Goal: Information Seeking & Learning: Understand process/instructions

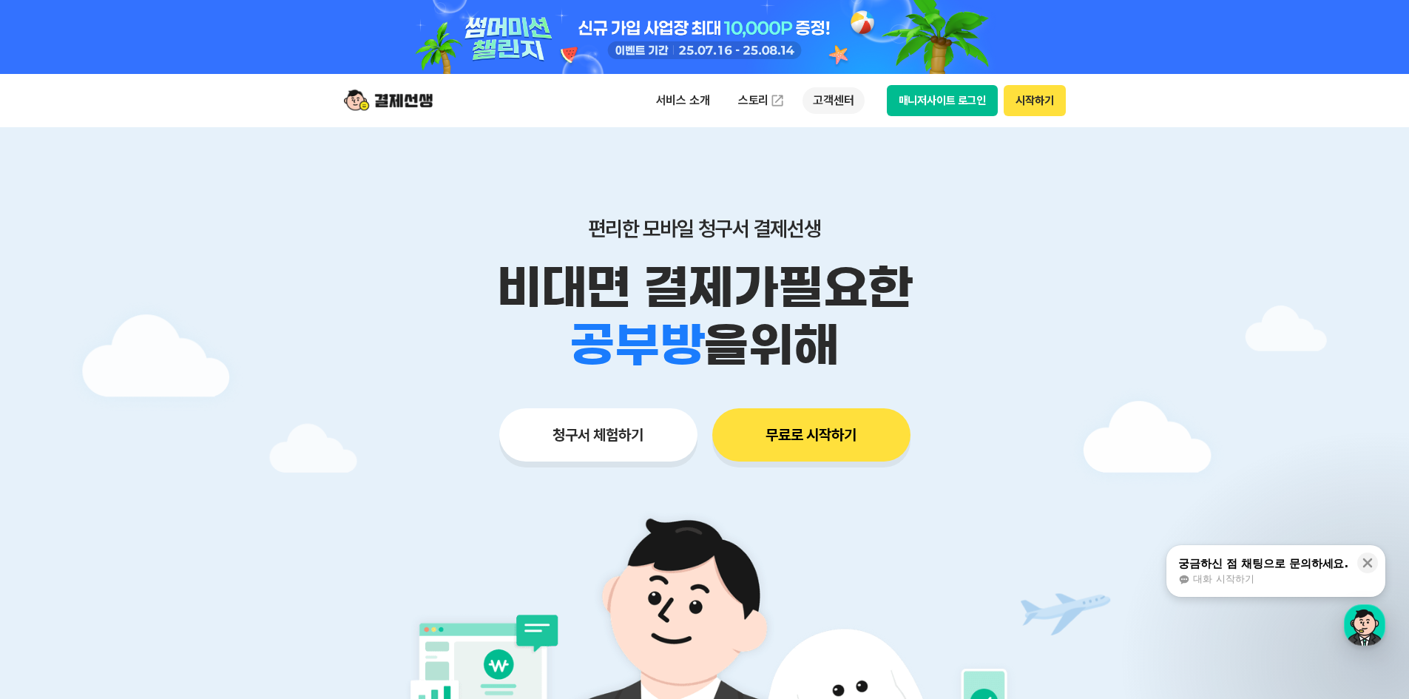
click at [821, 107] on p "고객센터" at bounding box center [833, 100] width 61 height 27
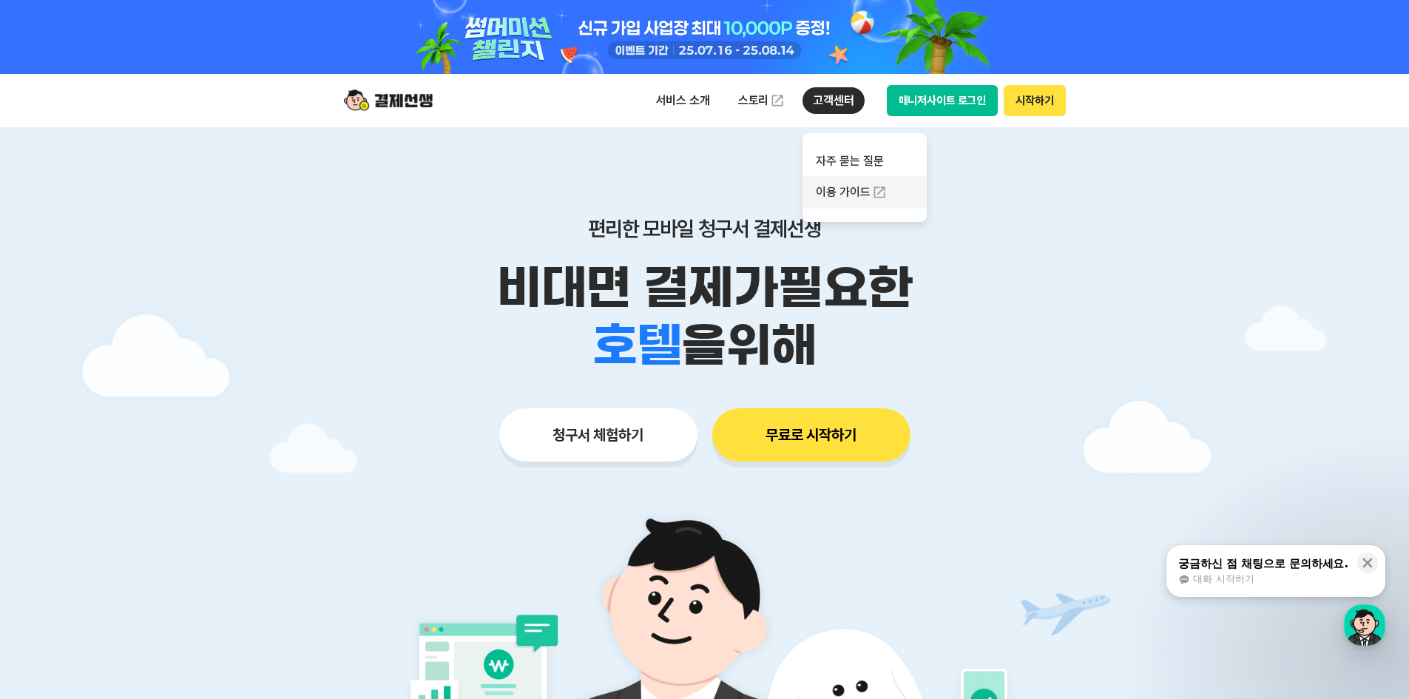
click at [840, 186] on link "이용 가이드" at bounding box center [865, 192] width 124 height 33
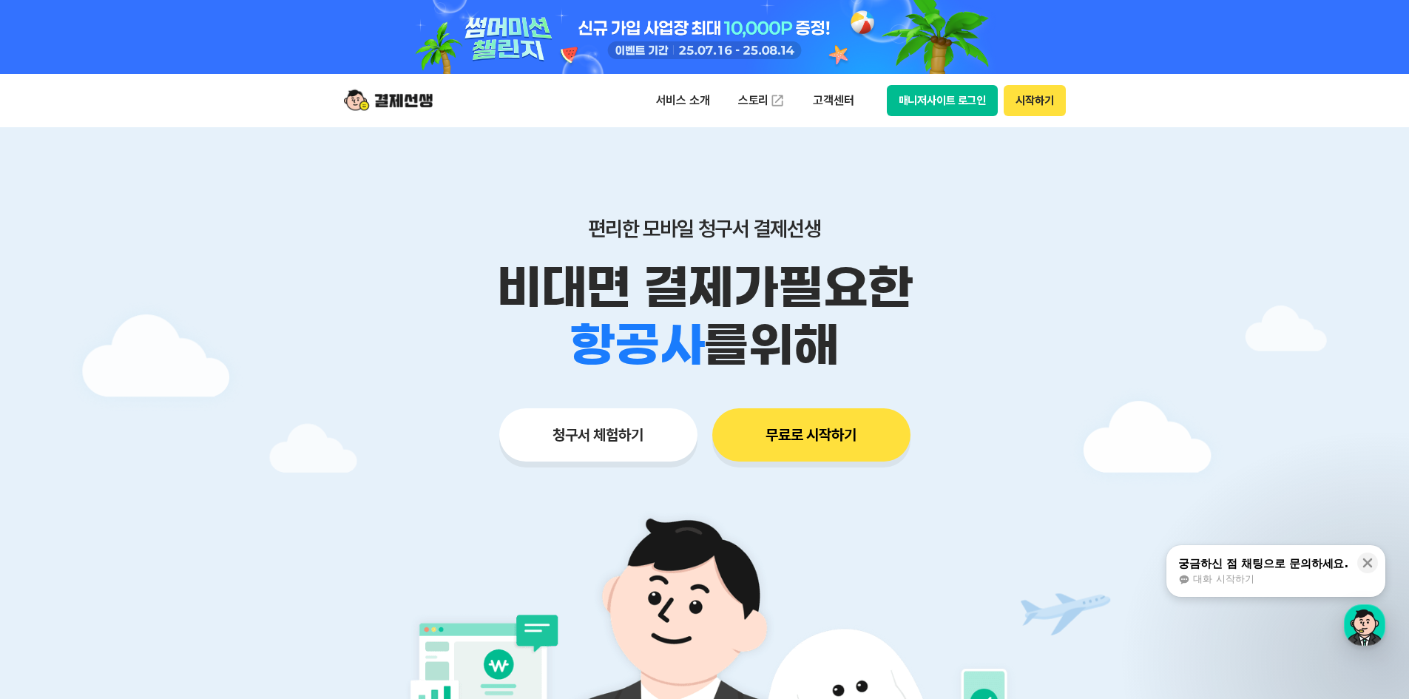
click at [1189, 250] on div at bounding box center [704, 517] width 1409 height 780
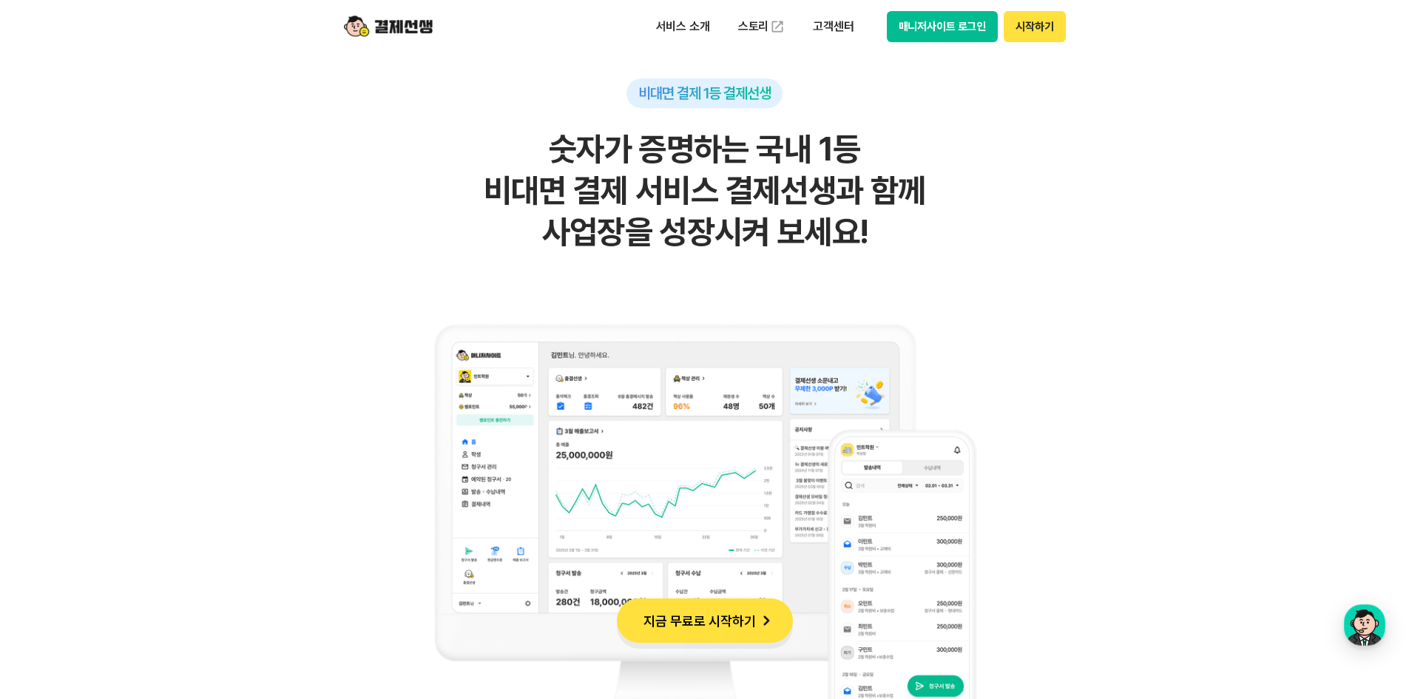
scroll to position [1627, 0]
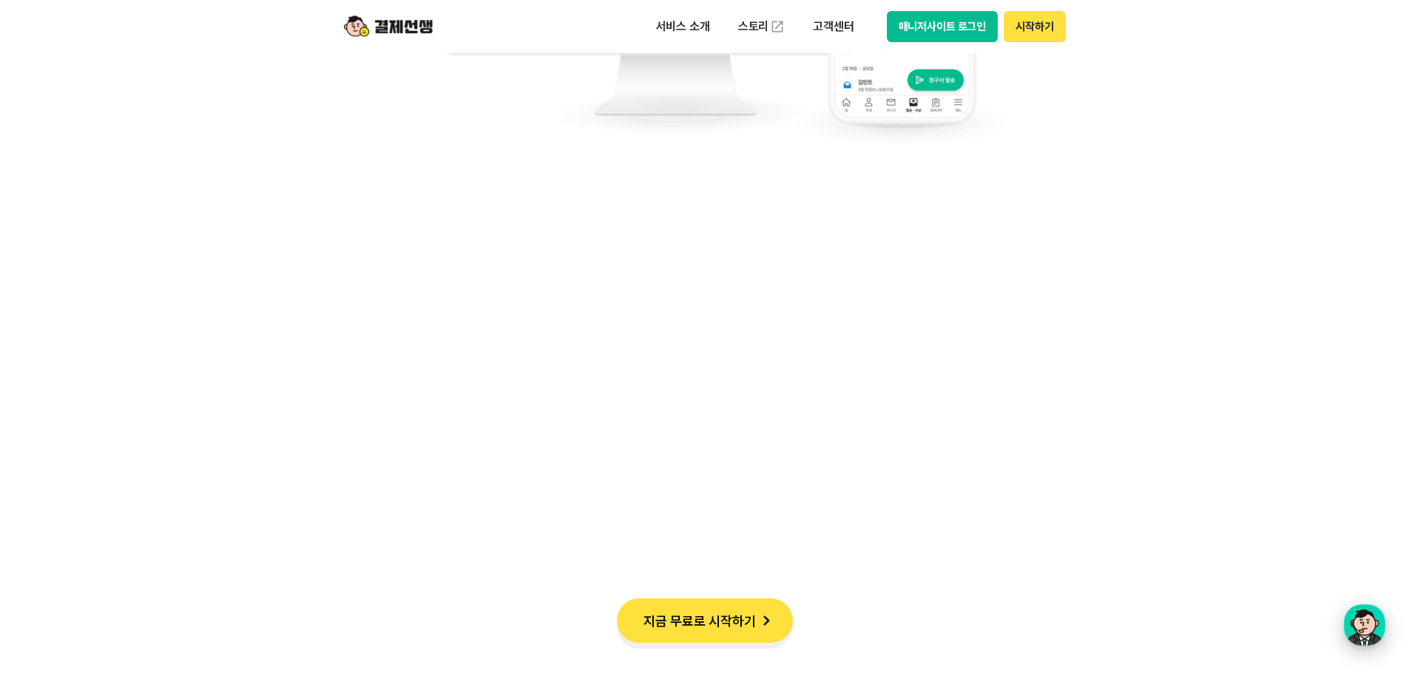
click at [1374, 617] on div "button" at bounding box center [1364, 624] width 41 height 41
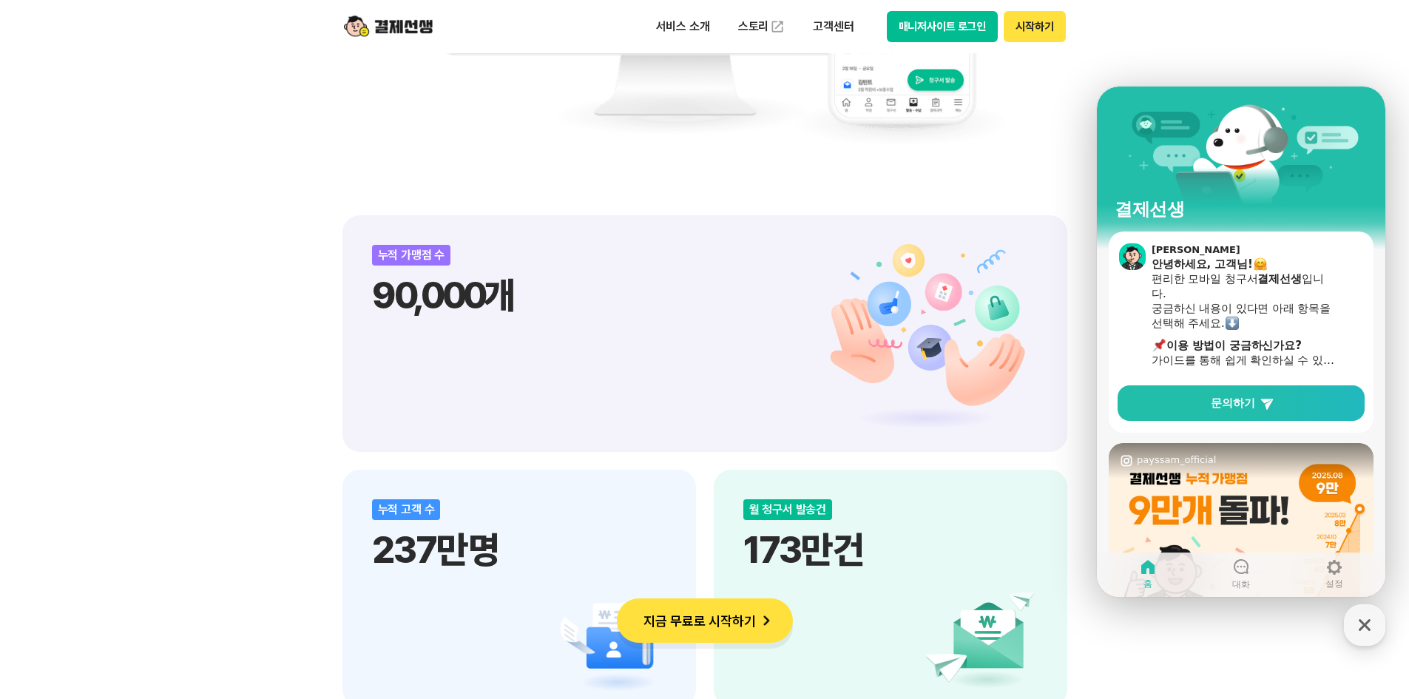
drag, startPoint x: 1292, startPoint y: 28, endPoint x: 831, endPoint y: 4, distance: 460.7
click at [1292, 27] on header "서비스 소개 스토리 고객센터 매니저사이트 로그인 시작하기" at bounding box center [704, 26] width 1409 height 53
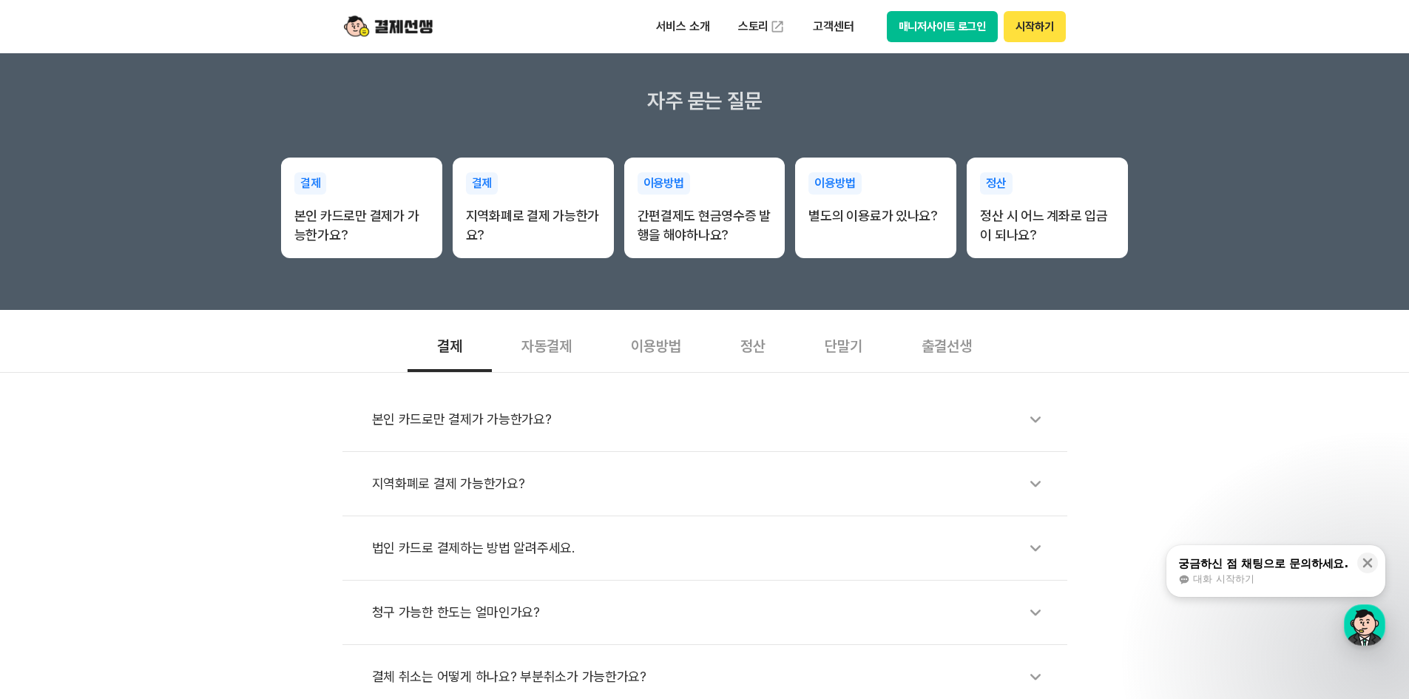
scroll to position [370, 0]
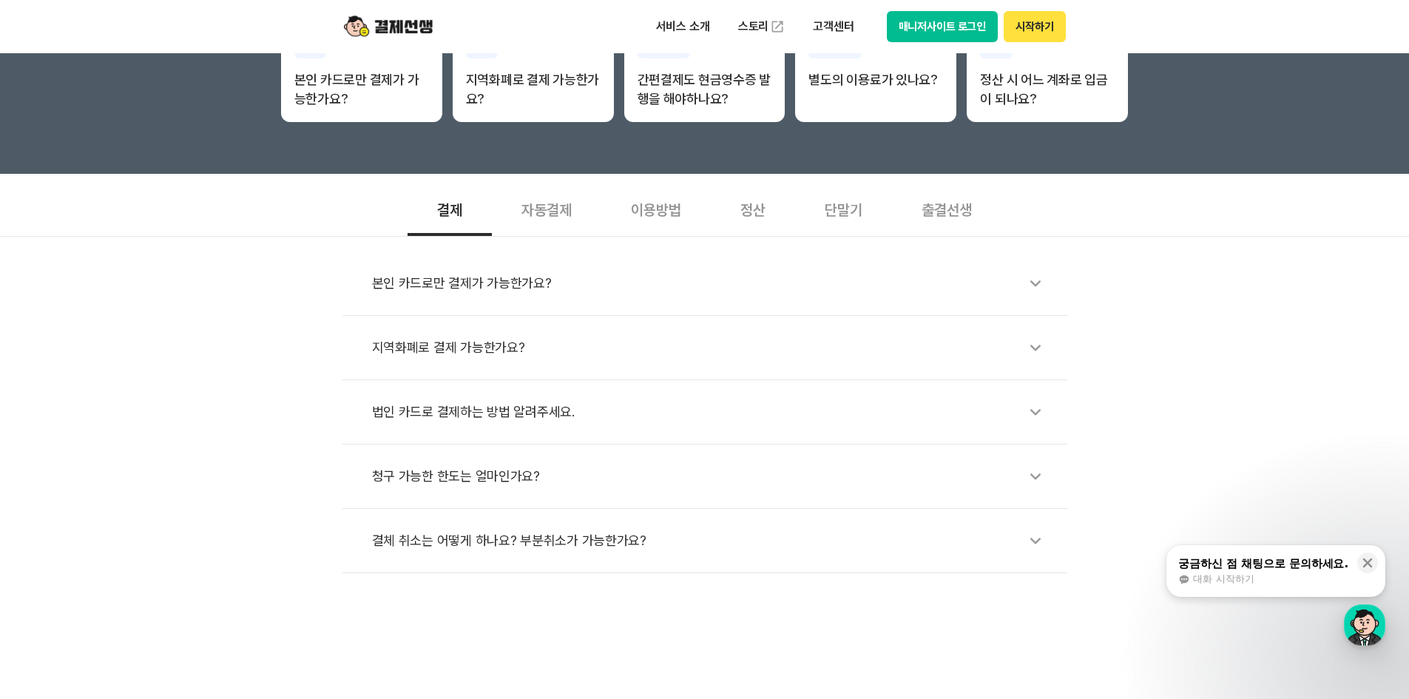
click at [626, 216] on div "이용방법" at bounding box center [655, 208] width 109 height 55
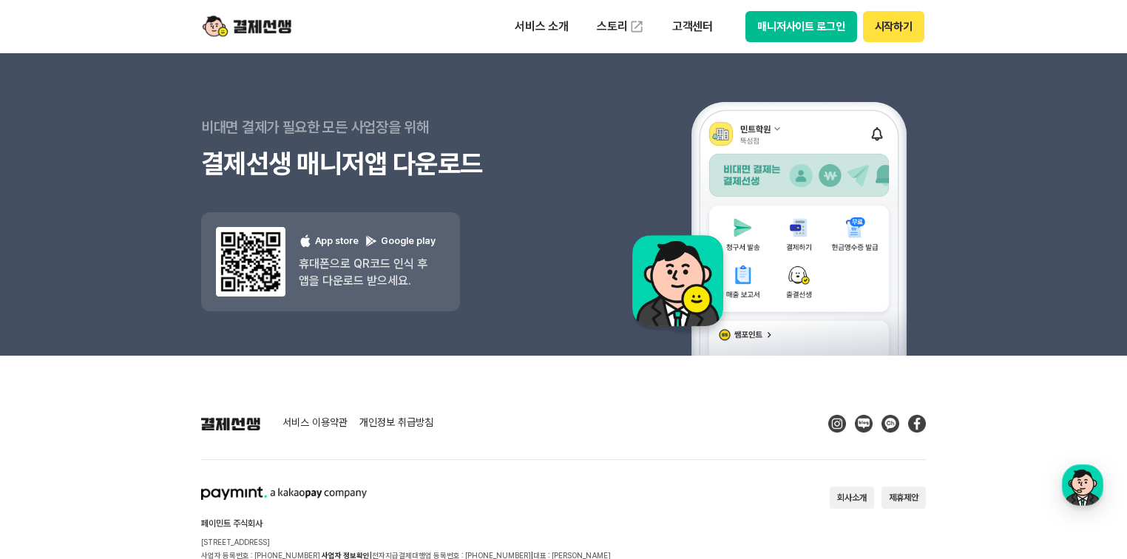
scroll to position [13440, 0]
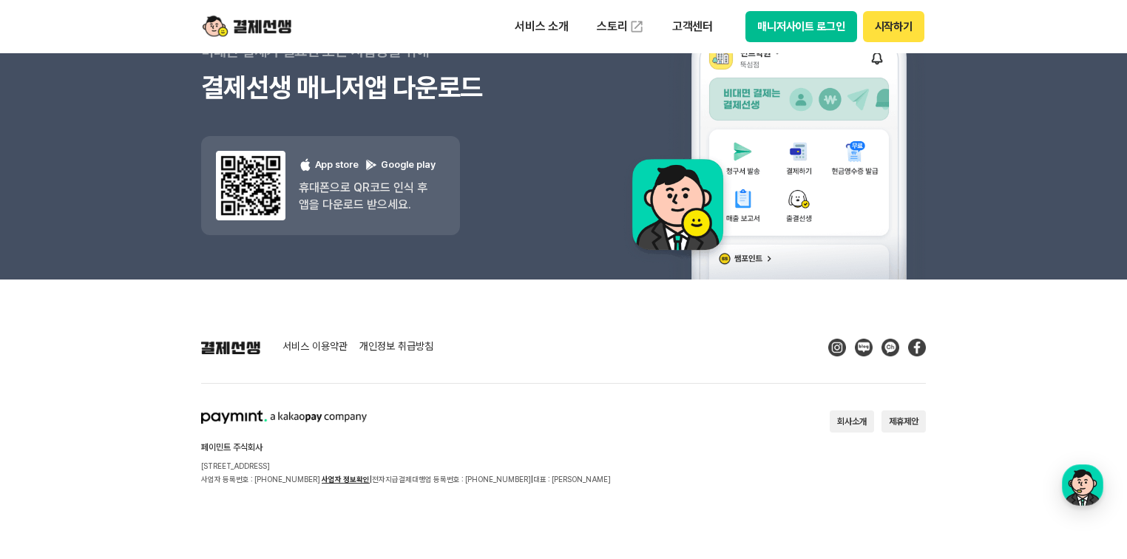
drag, startPoint x: 911, startPoint y: 619, endPoint x: 729, endPoint y: 495, distance: 221.0
click at [729, 495] on footer "서비스 이용약관 개인정보 취급방침 페이민트 주식회사 [STREET_ADDRESS] 사업자 등록번호 : [PHONE_NUMBER] 사업자 정보확…" at bounding box center [563, 420] width 1127 height 280
click at [481, 304] on footer "서비스 이용약관 개인정보 취급방침 페이민트 주식회사 [STREET_ADDRESS] 사업자 등록번호 : [PHONE_NUMBER] 사업자 정보확…" at bounding box center [563, 420] width 1127 height 280
click at [404, 342] on link "개인정보 취급방침" at bounding box center [396, 347] width 74 height 13
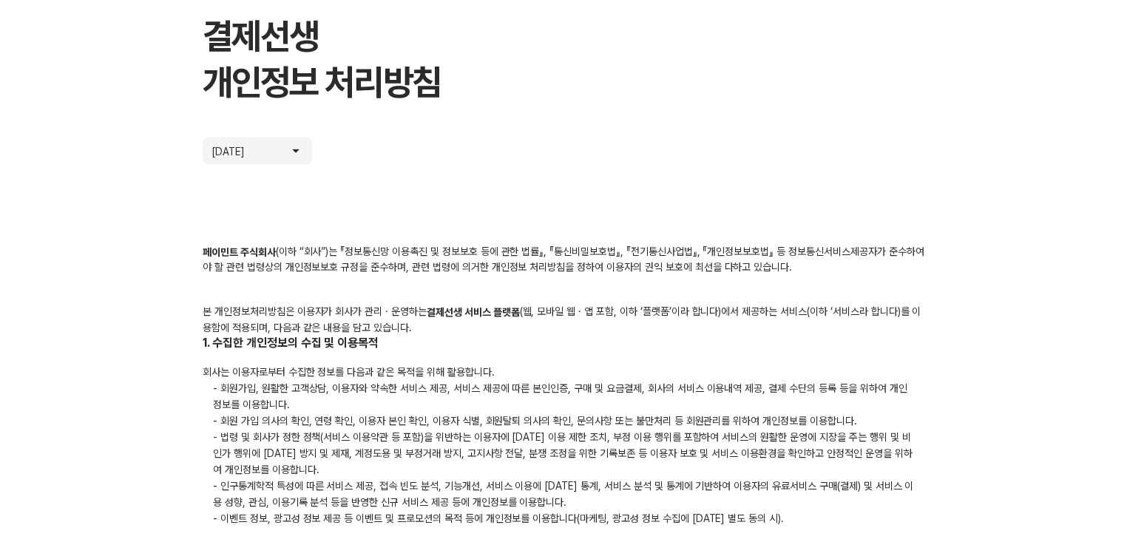
scroll to position [178, 0]
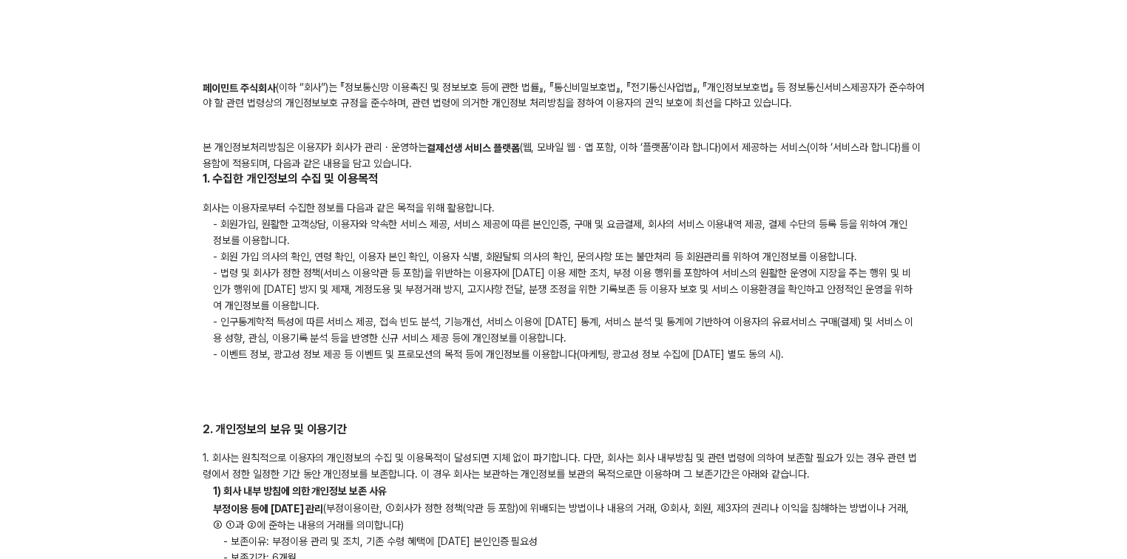
scroll to position [355, 0]
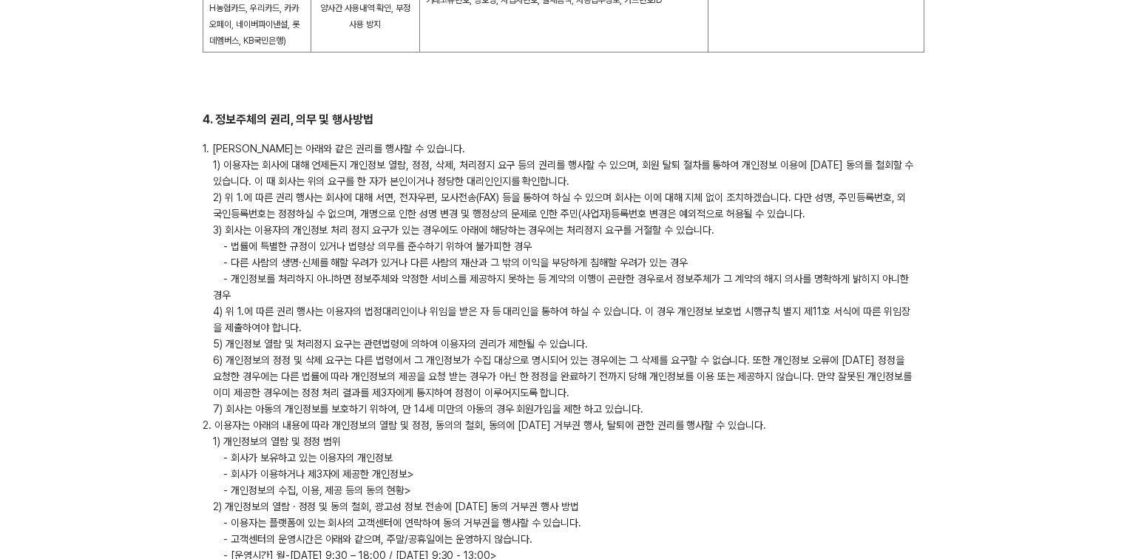
scroll to position [2163, 0]
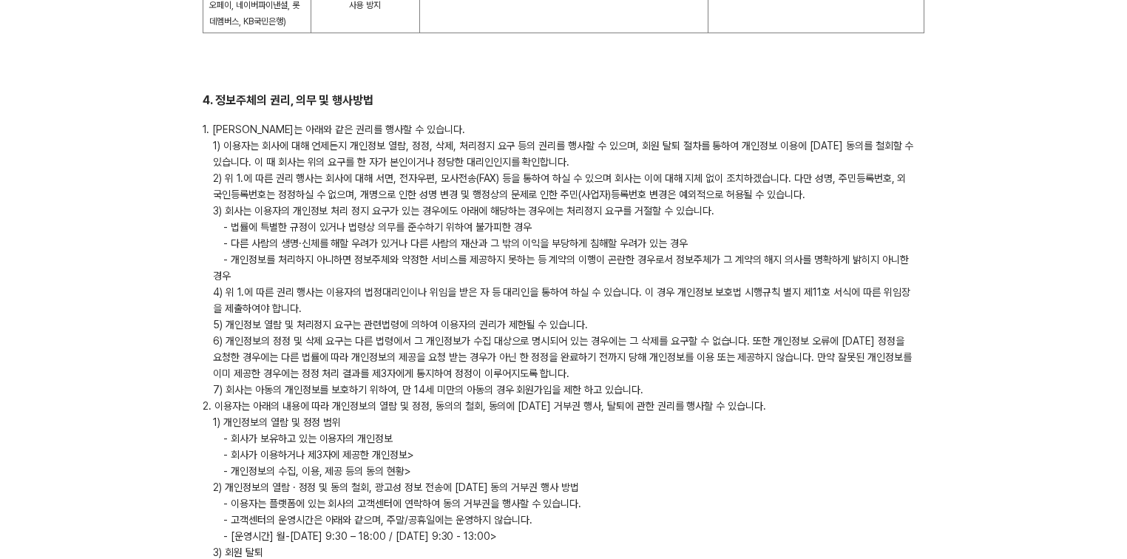
click at [961, 229] on body "서비스 이용약관 개인정보 처리방침 고객정보 보안관리 약정서 개인정보 처리방침 결제선생 개인정보 처리방침 2025. 07. 03 페이민트 주식회…" at bounding box center [563, 498] width 1127 height 5323
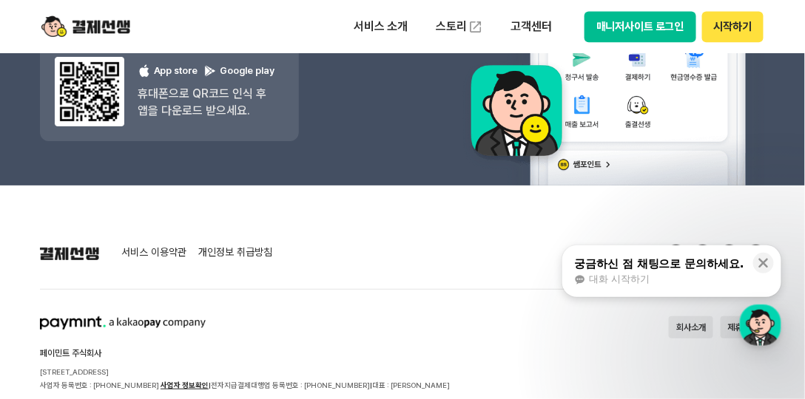
scroll to position [13600, 0]
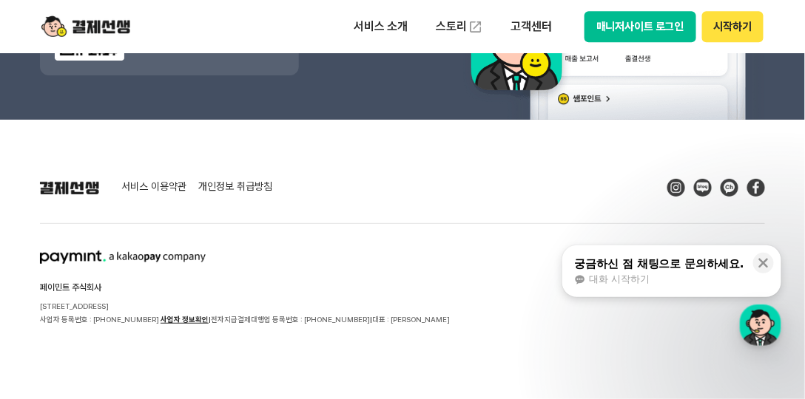
click at [169, 189] on link "서비스 이용약관" at bounding box center [153, 187] width 65 height 13
click at [769, 257] on icon at bounding box center [763, 263] width 15 height 15
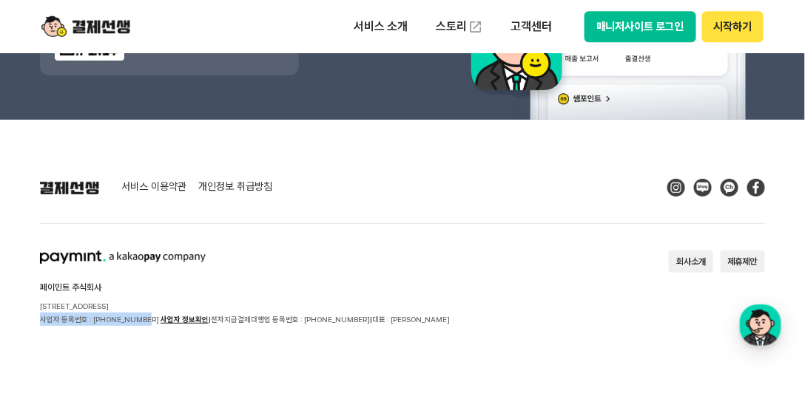
drag, startPoint x: 41, startPoint y: 317, endPoint x: 142, endPoint y: 321, distance: 100.7
click at [142, 321] on p "사업자 등록번호 : [PHONE_NUMBER] 사업자 정보확인 | 전자지급결제대행업 등록번호 : [PHONE_NUMBER] | 대표 : [PE…" at bounding box center [245, 319] width 410 height 13
copy p "사업자 등록번호 : [PHONE_NUMBER]"
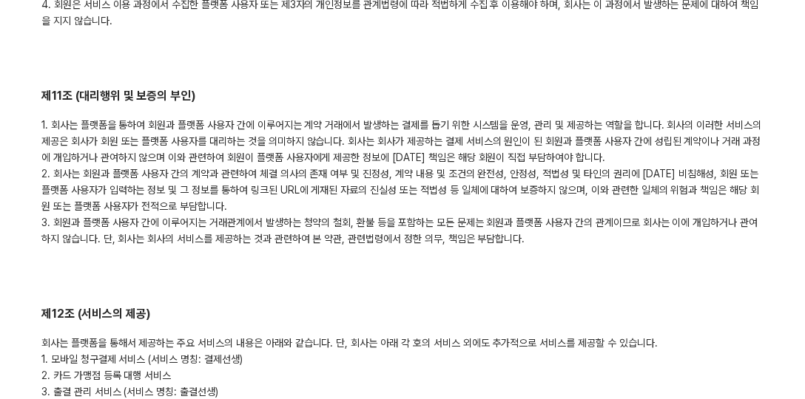
scroll to position [3783, 0]
